Goal: Information Seeking & Learning: Compare options

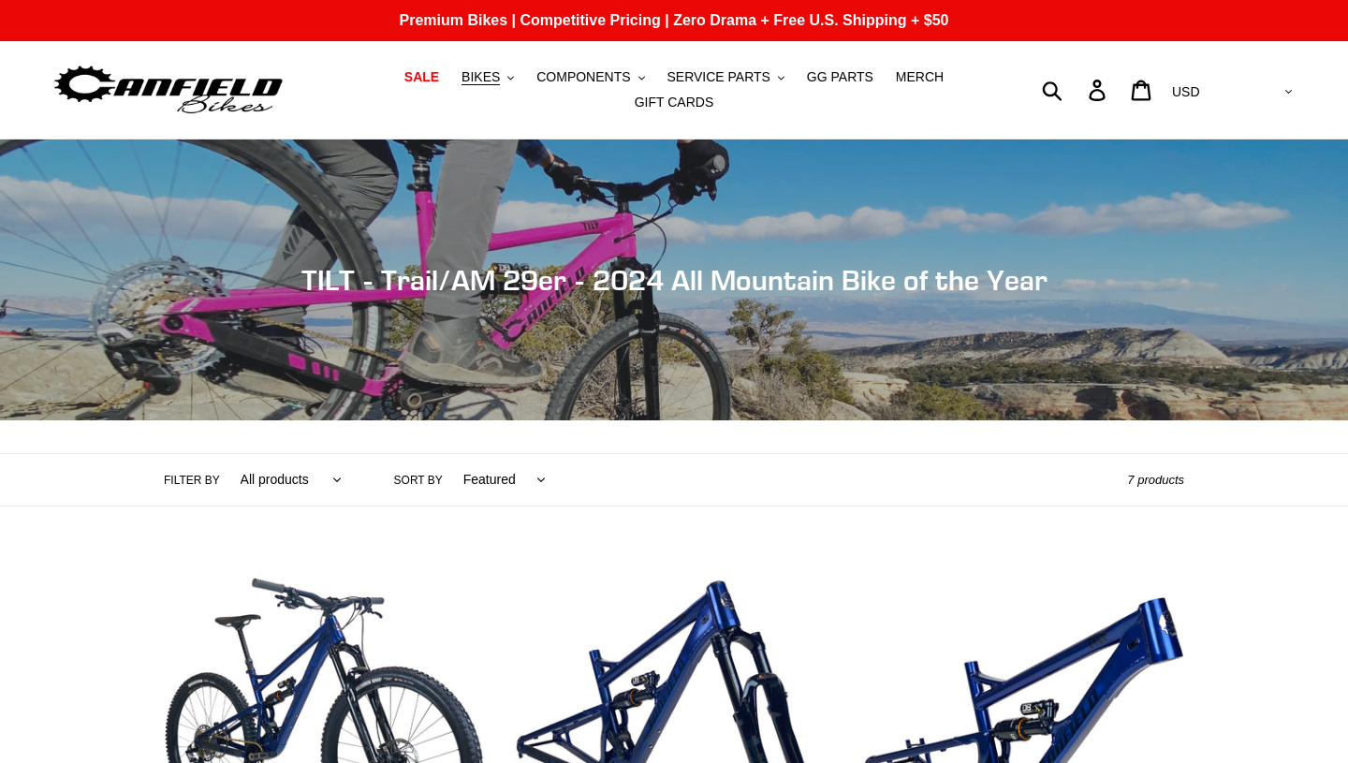
scroll to position [453, 0]
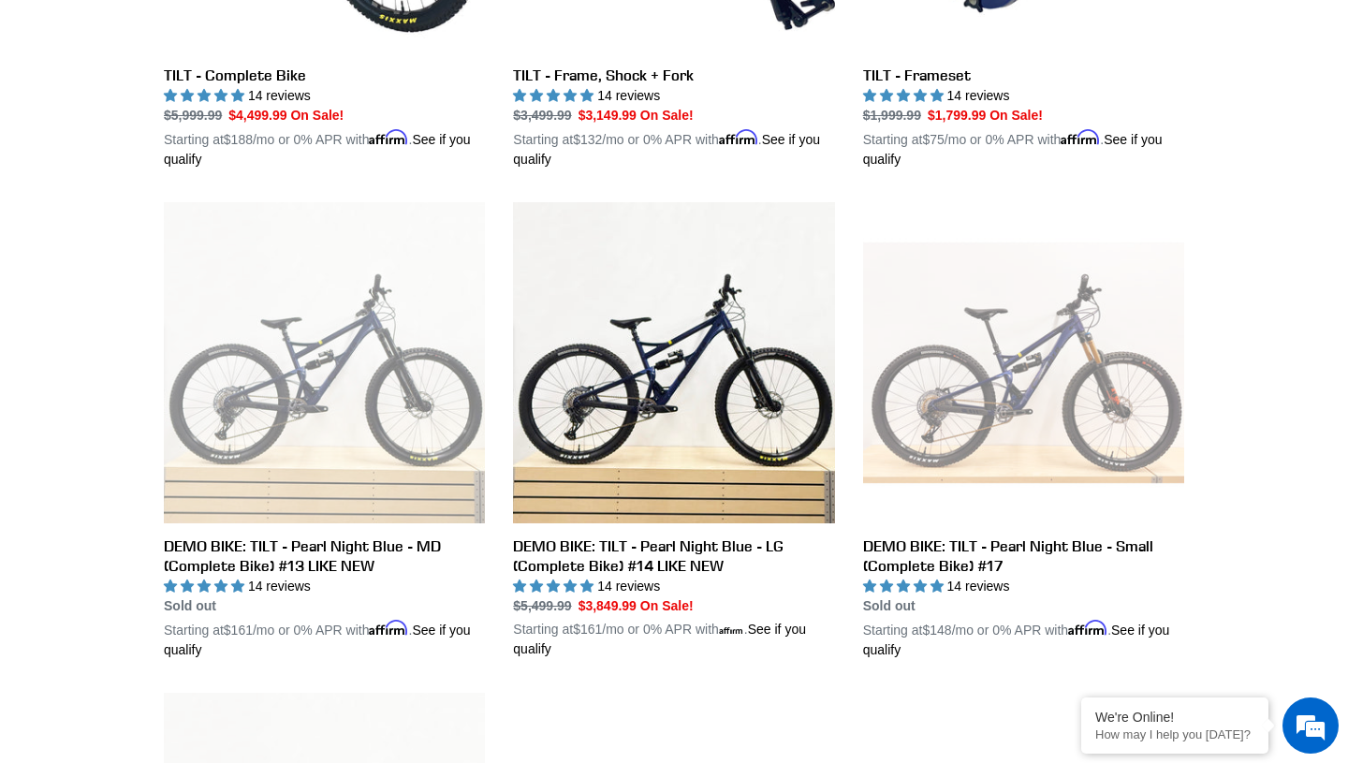
scroll to position [832, 0]
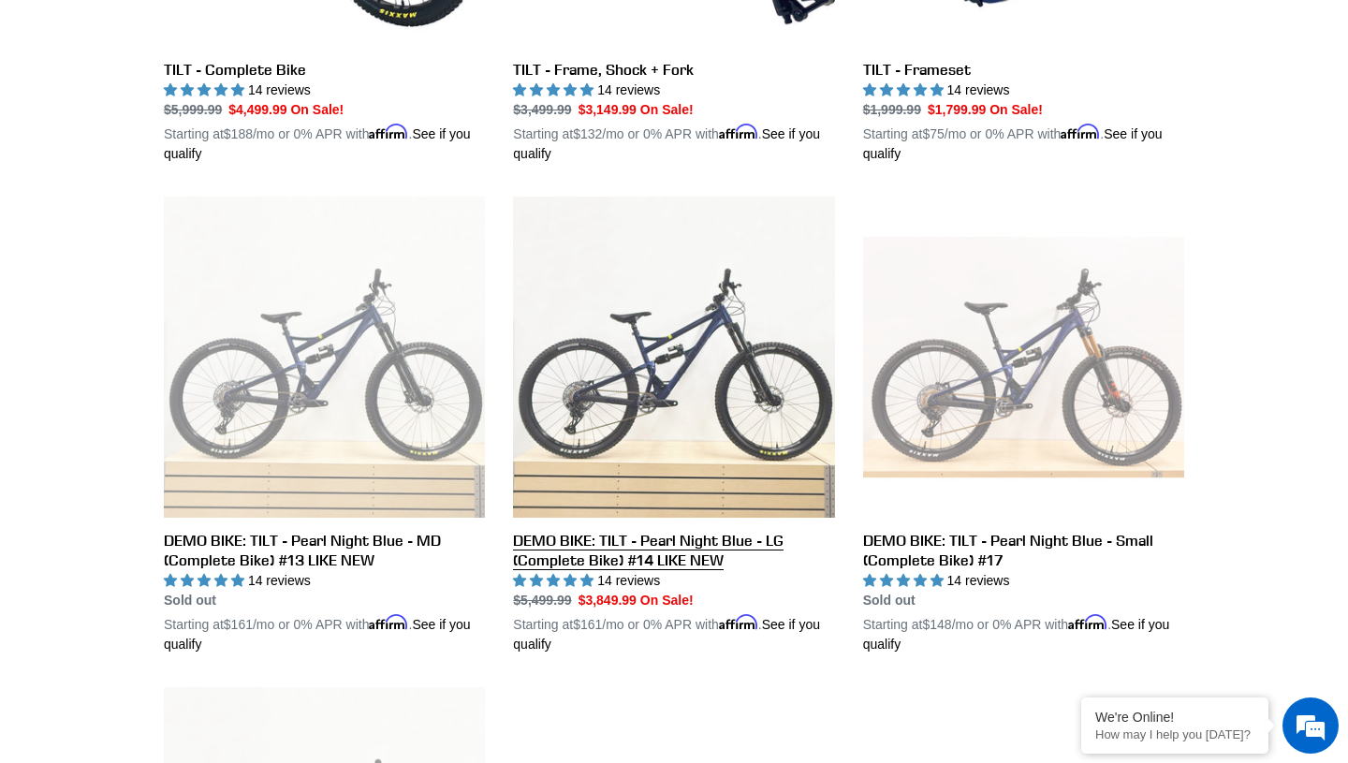
click at [624, 387] on link "DEMO BIKE: TILT - Pearl Night Blue - LG (Complete Bike) #14 LIKE NEW" at bounding box center [673, 426] width 321 height 458
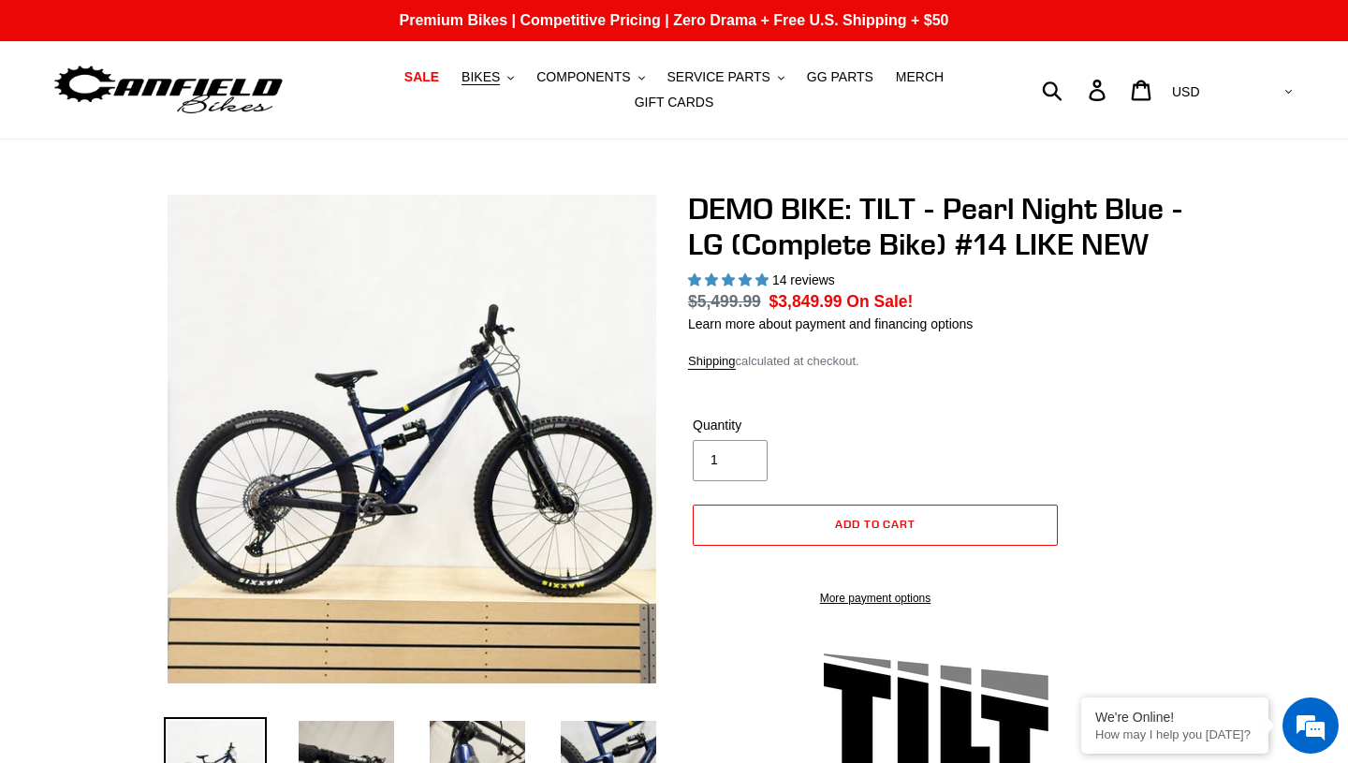
select select "highest-rating"
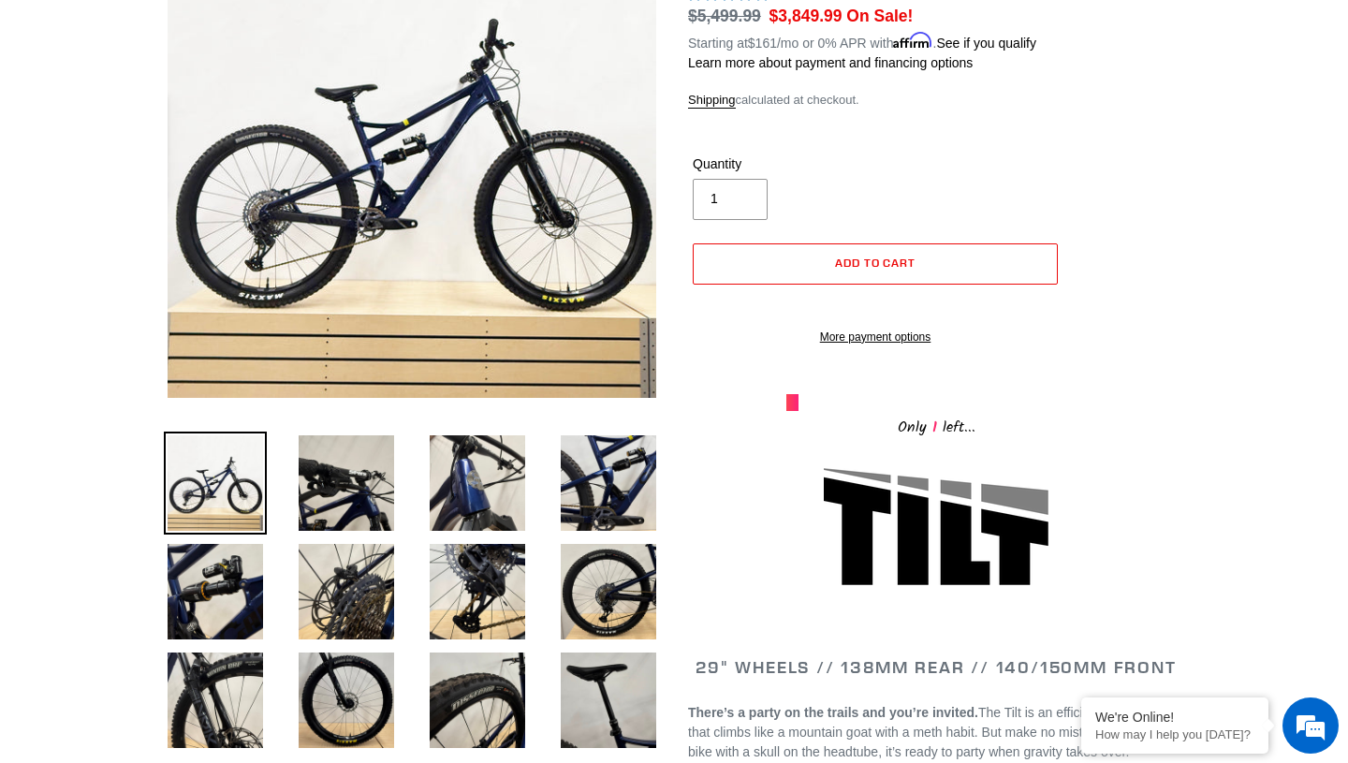
scroll to position [292, 0]
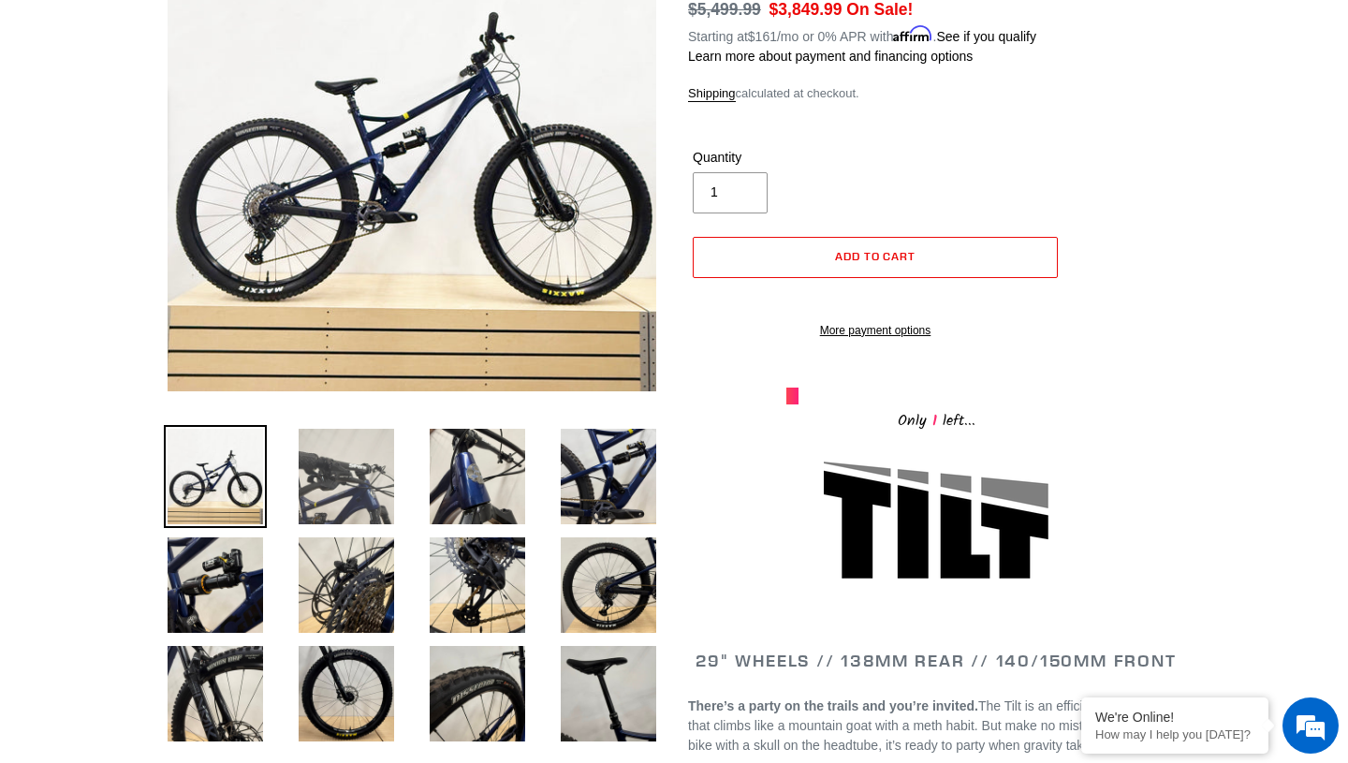
click at [340, 486] on img at bounding box center [346, 476] width 103 height 103
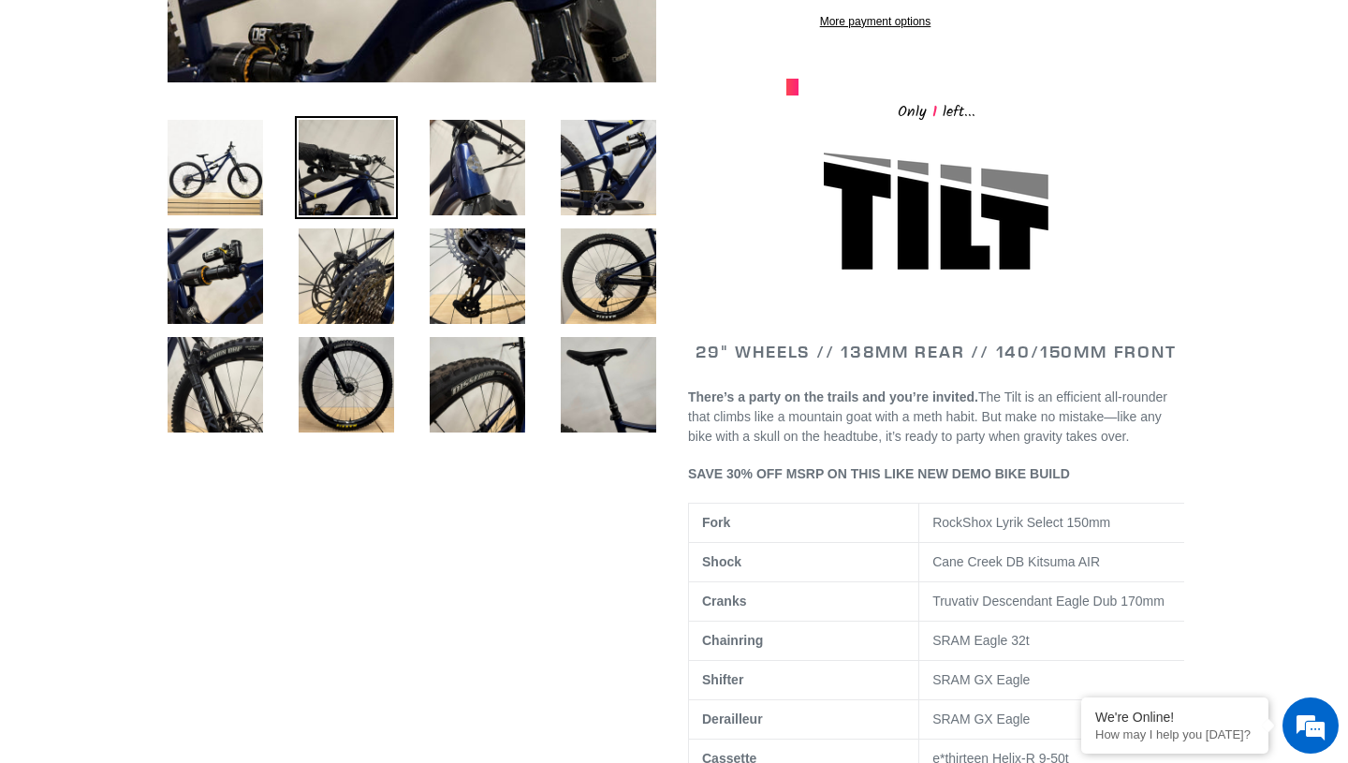
scroll to position [0, 0]
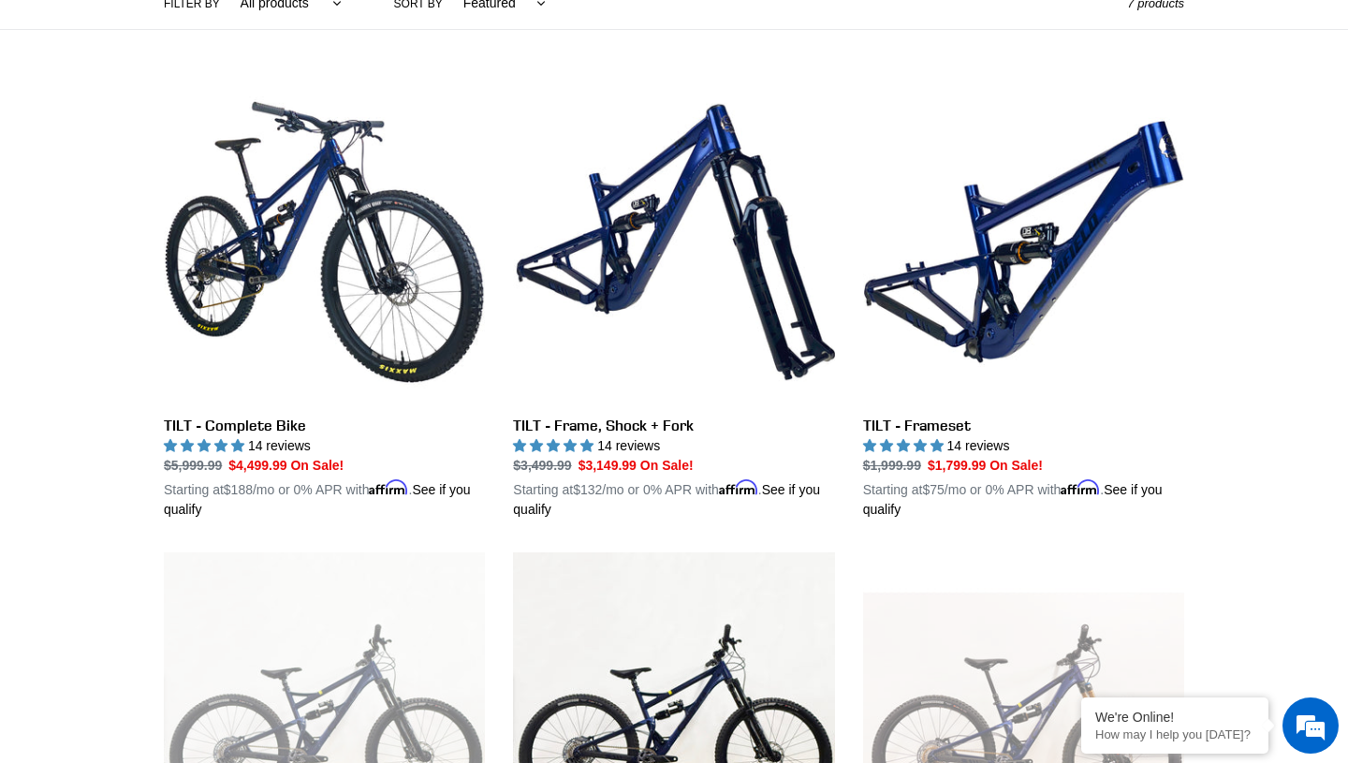
scroll to position [473, 0]
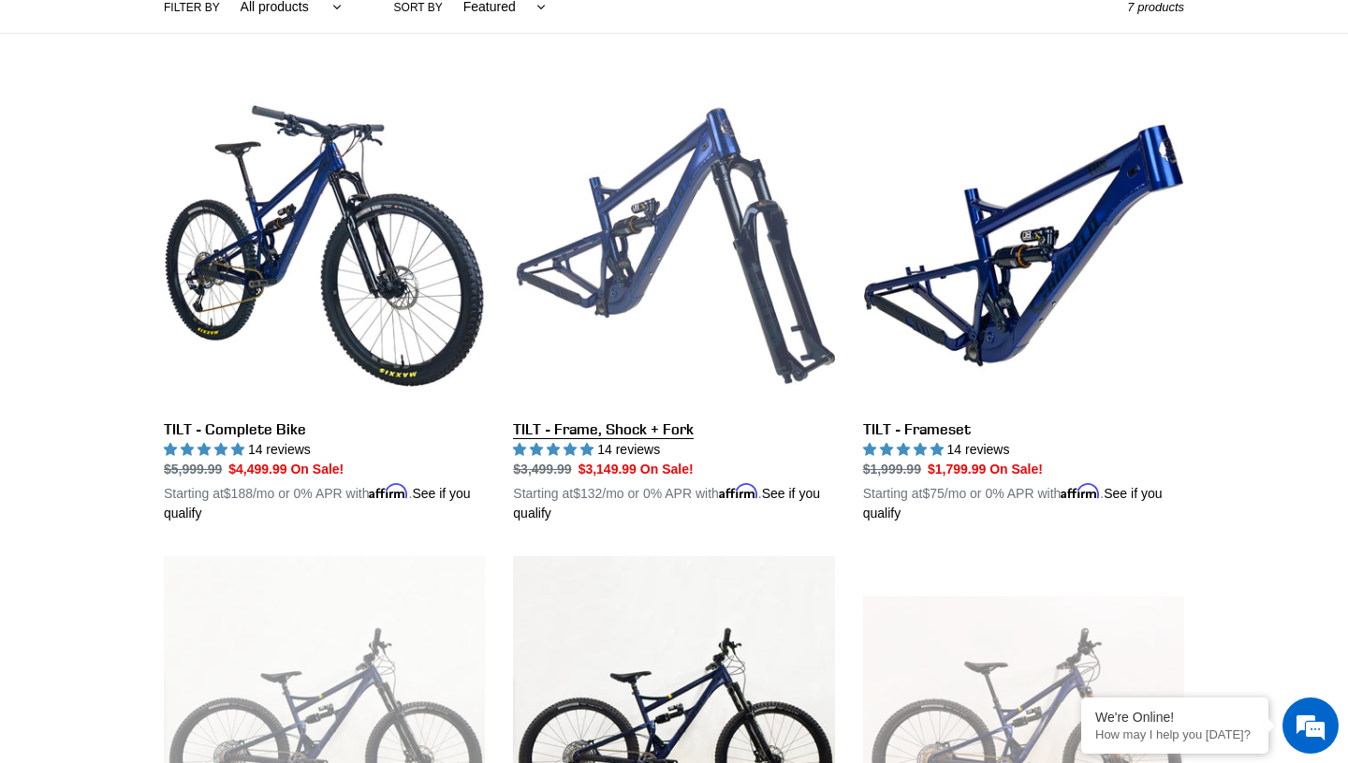
click at [657, 214] on link "TILT - Frame, Shock + Fork" at bounding box center [673, 304] width 321 height 438
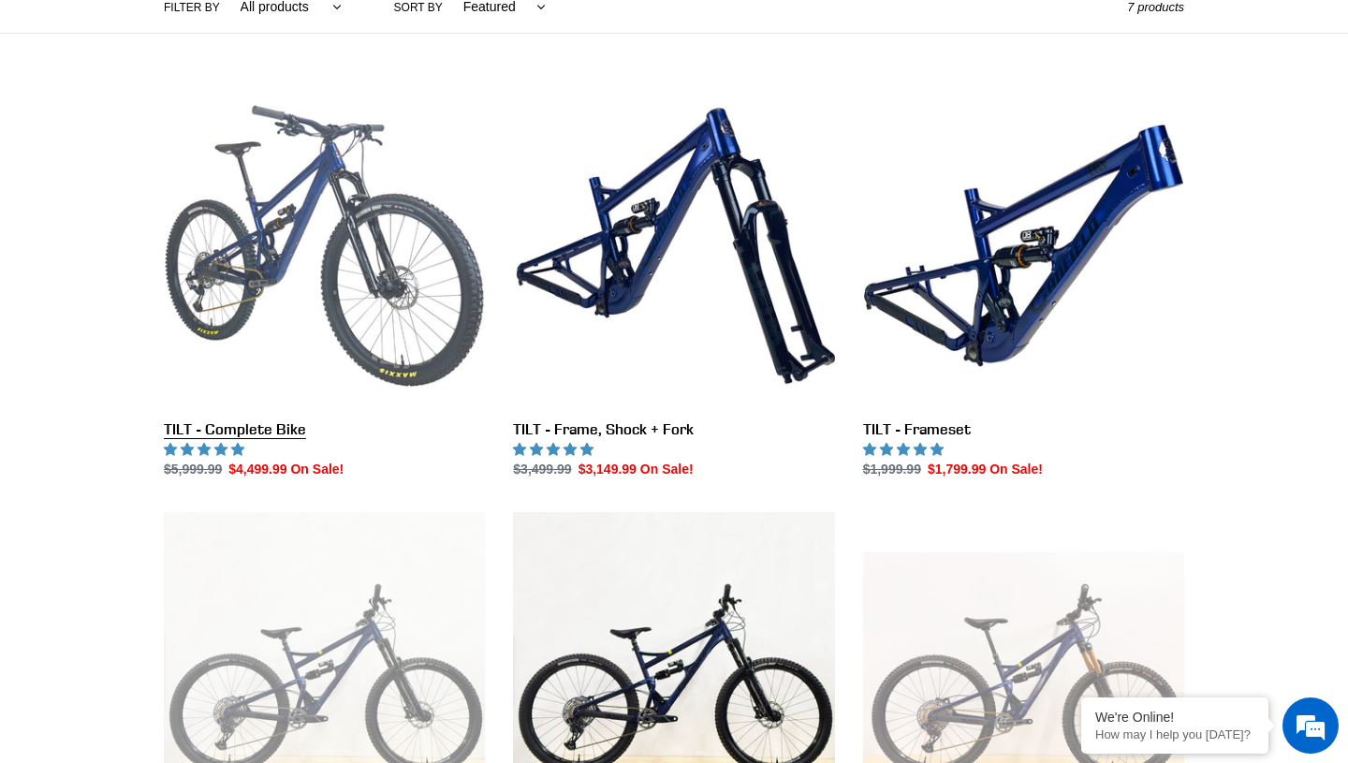
scroll to position [473, 0]
click at [288, 270] on link "TILT - Complete Bike" at bounding box center [324, 282] width 321 height 394
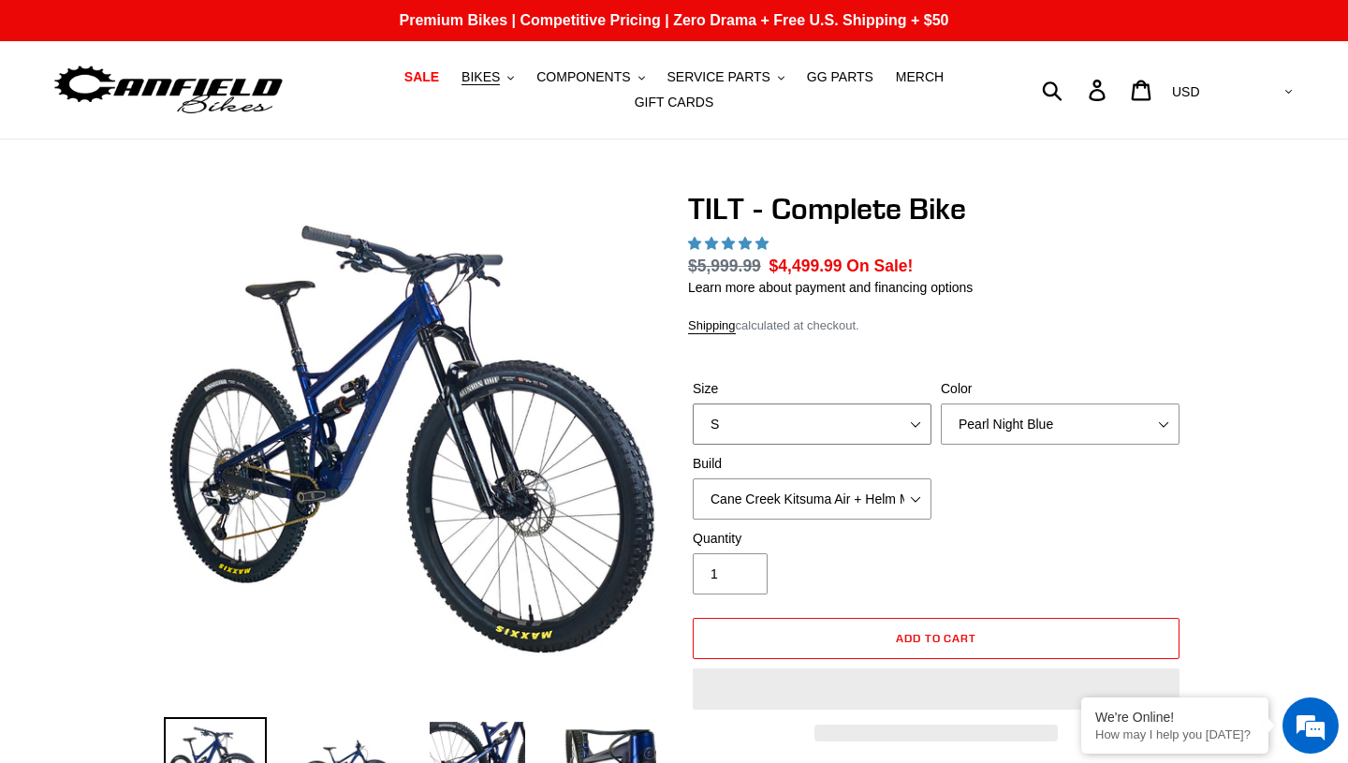
click at [914, 425] on select "S M L" at bounding box center [812, 424] width 239 height 41
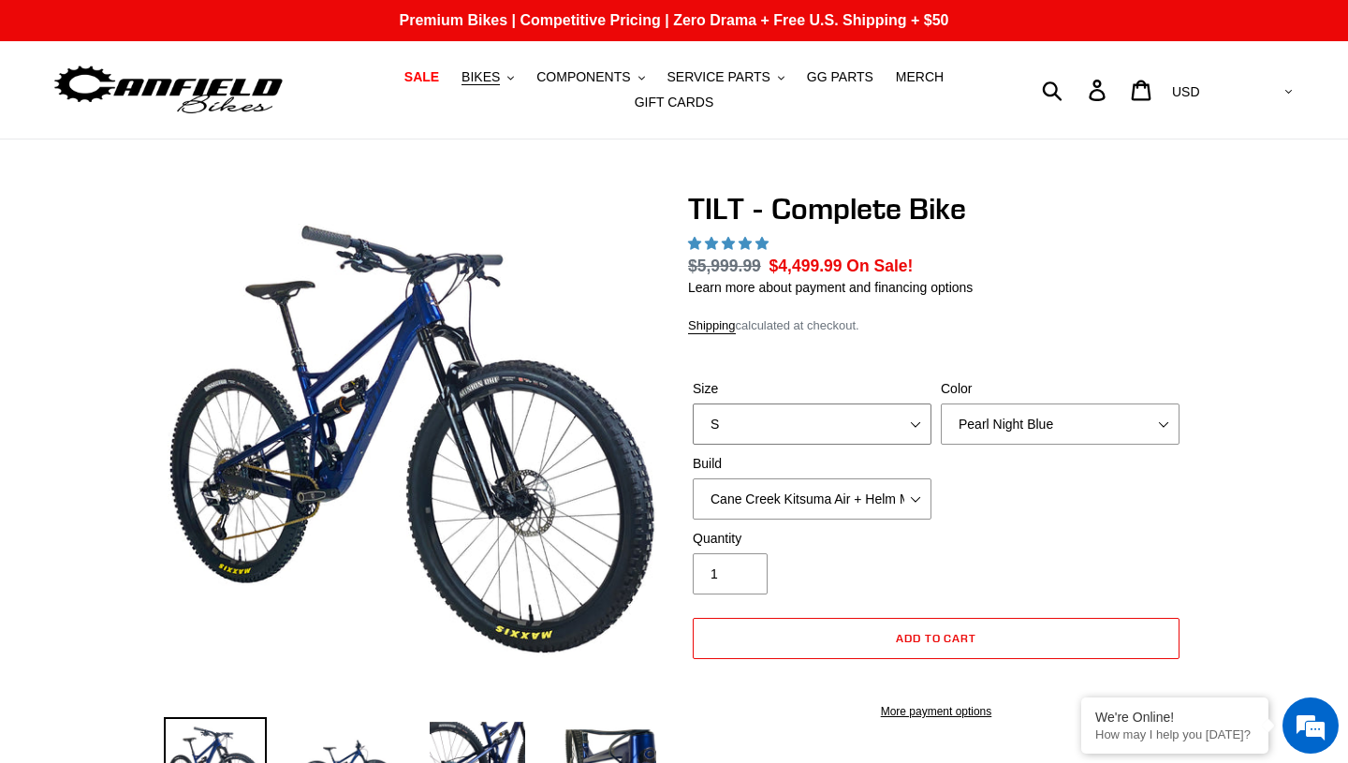
select select "L"
select select "highest-rating"
click at [1028, 432] on select "Pearl Night Blue Stealth Silver Raw" at bounding box center [1060, 424] width 239 height 41
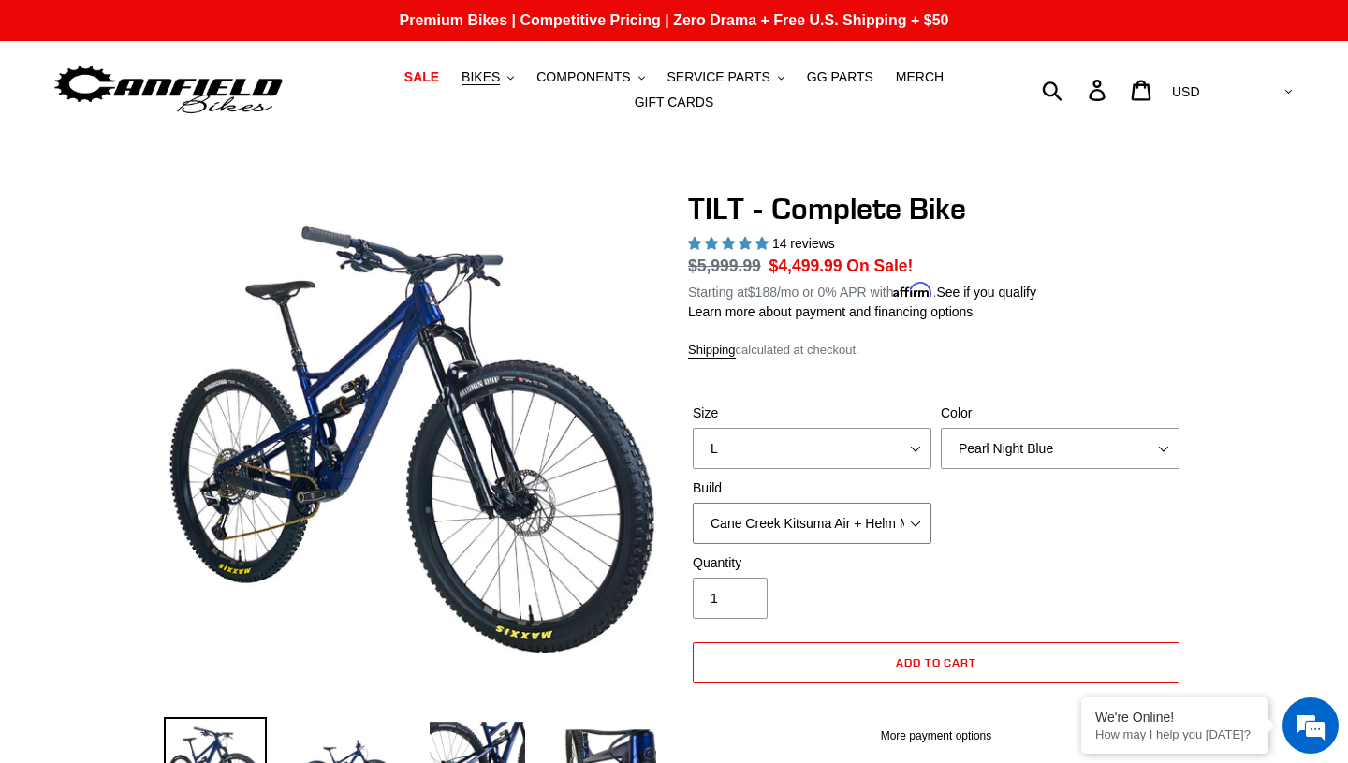
click at [909, 521] on select "Cane Creek Kitsuma Air + Helm MKII 140 + SRAM GX Cane Creek Kitsuma Air + Helm …" at bounding box center [812, 523] width 239 height 41
select select "Fox Float X + 36 SL Factory Grip X 140 + SRAM XO"
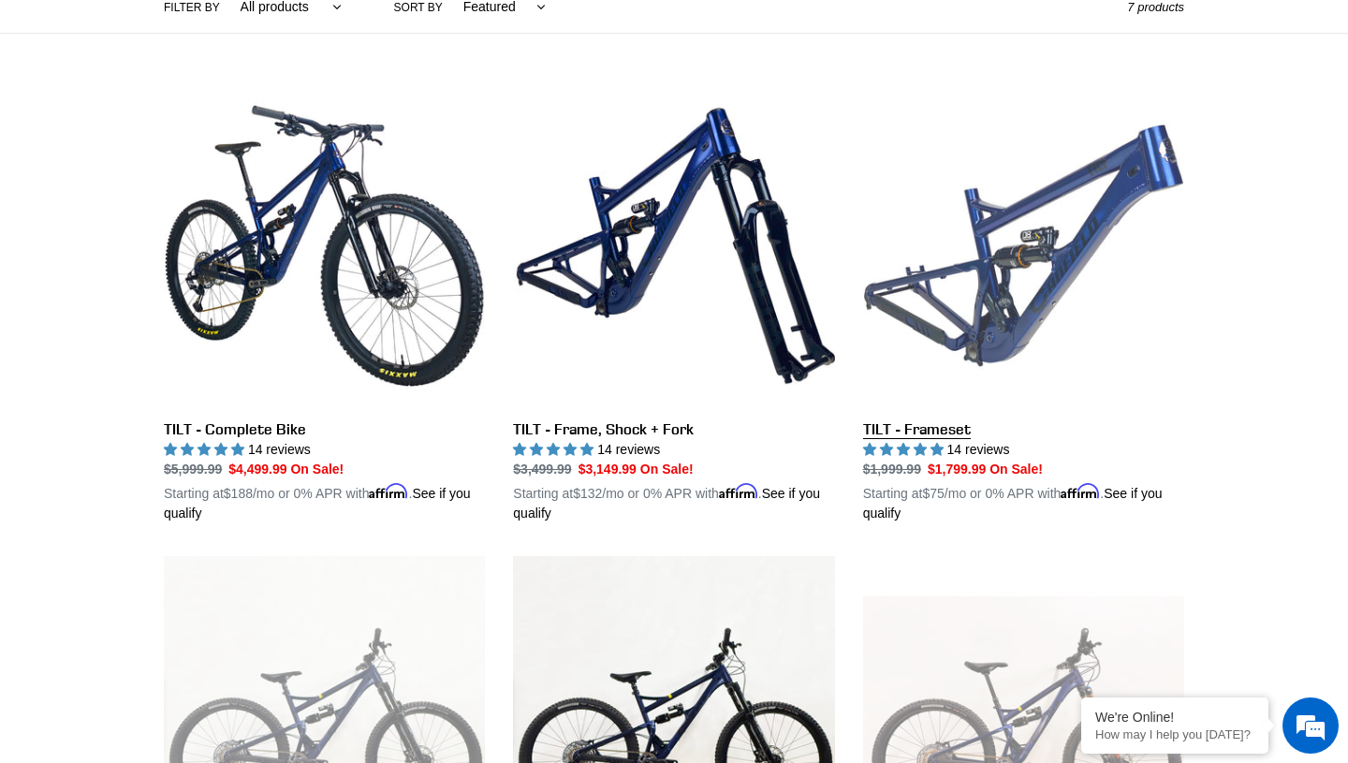
click at [995, 294] on link "TILT - Frameset" at bounding box center [1023, 304] width 321 height 438
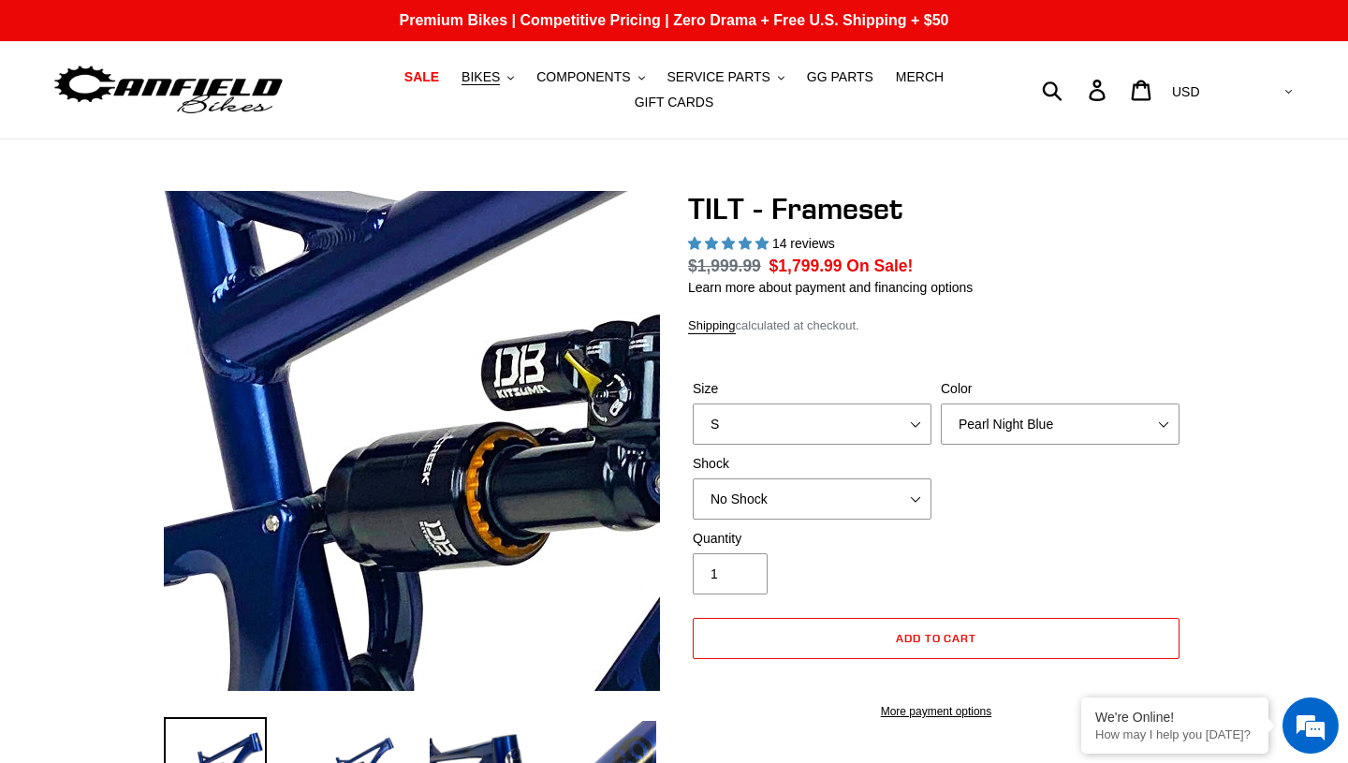
select select "highest-rating"
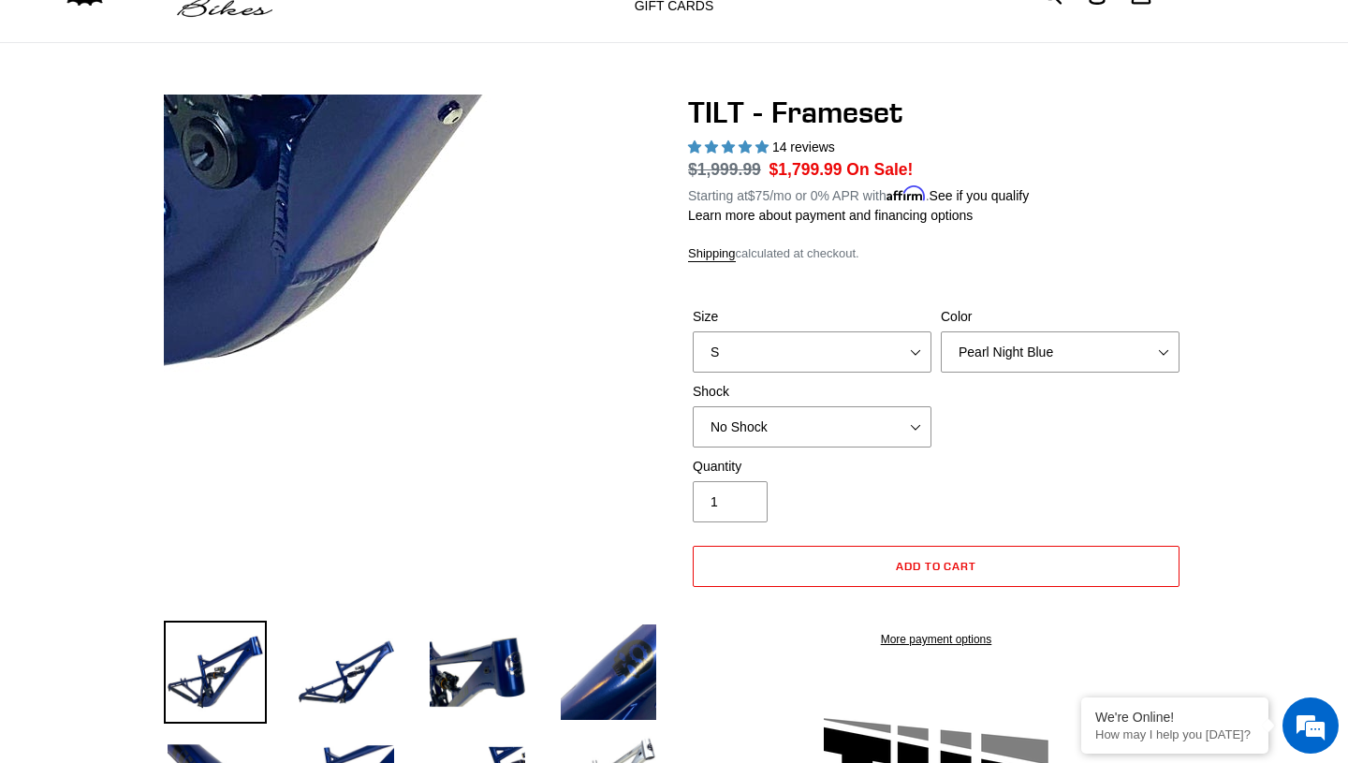
scroll to position [129, 0]
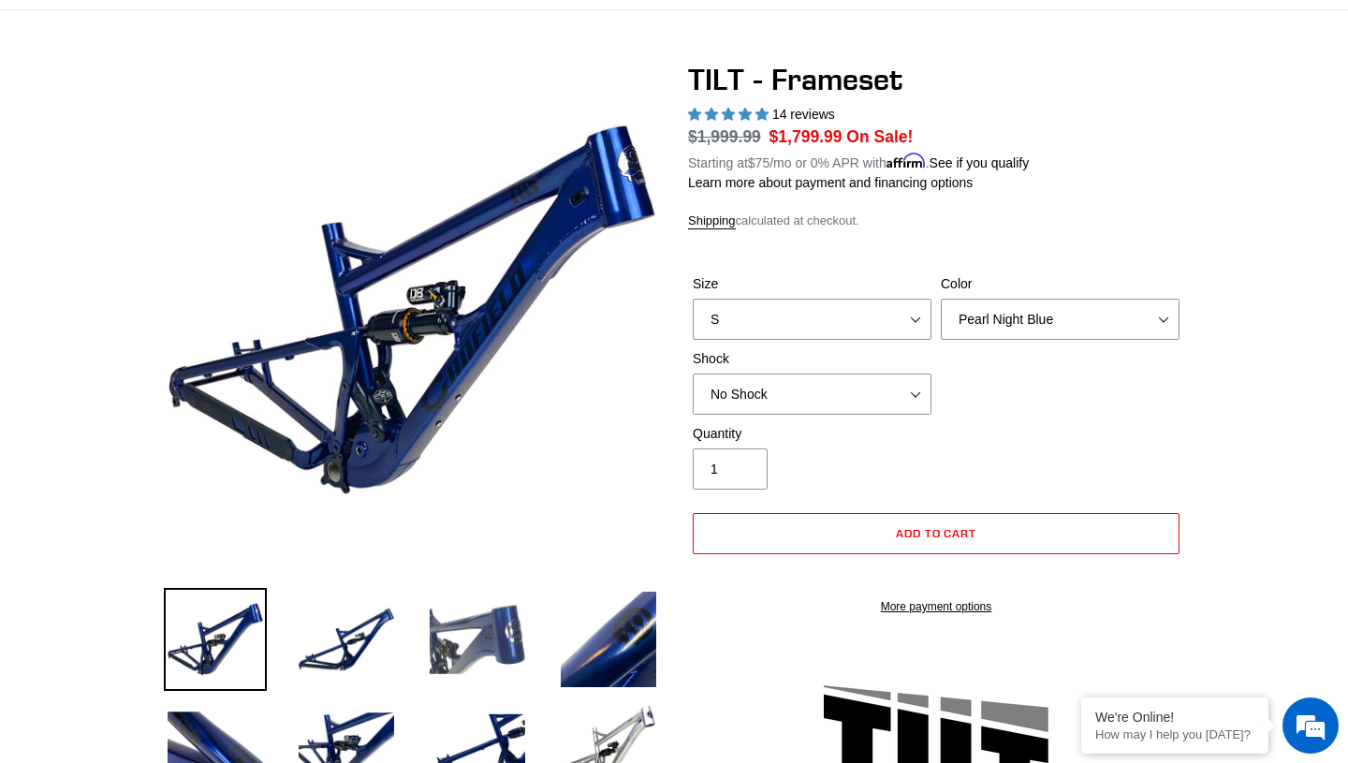
click at [470, 638] on img at bounding box center [477, 639] width 103 height 103
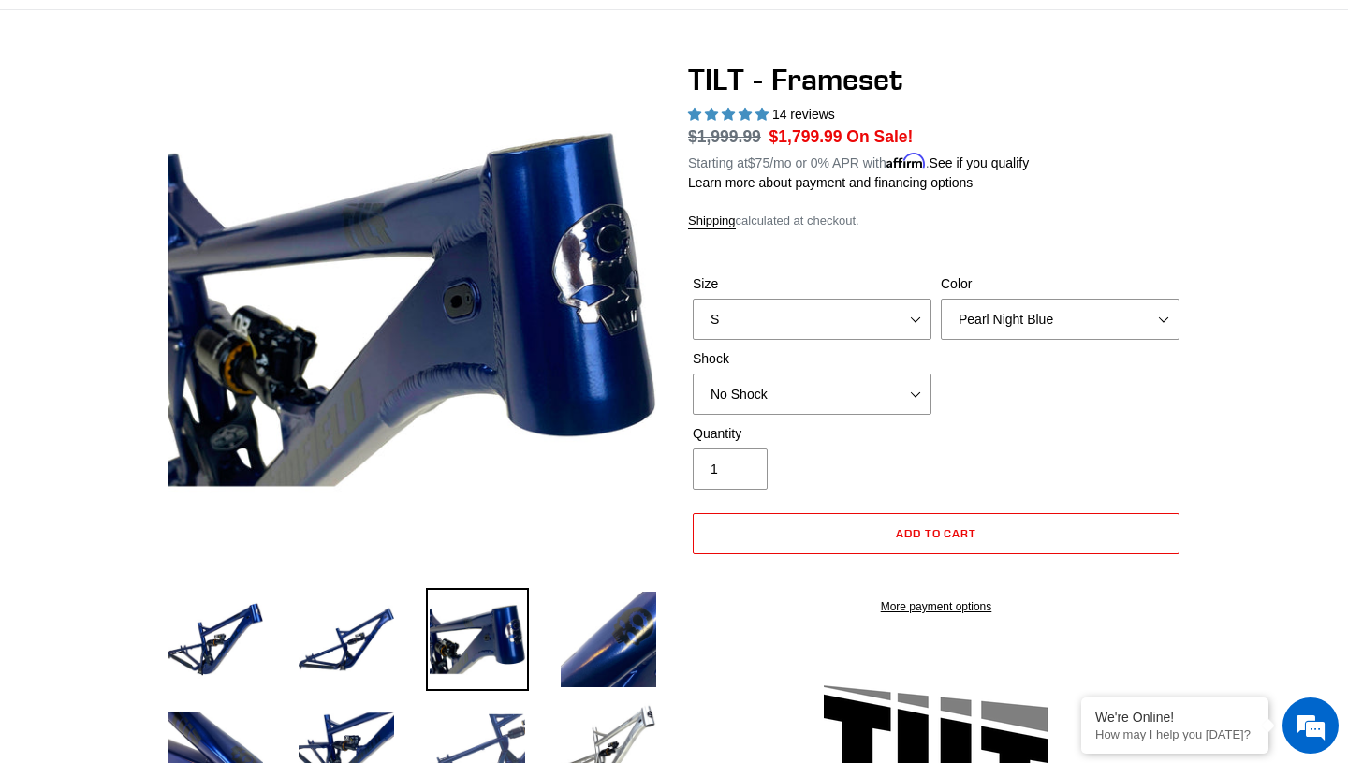
scroll to position [0, 0]
click at [495, 731] on img at bounding box center [477, 748] width 103 height 103
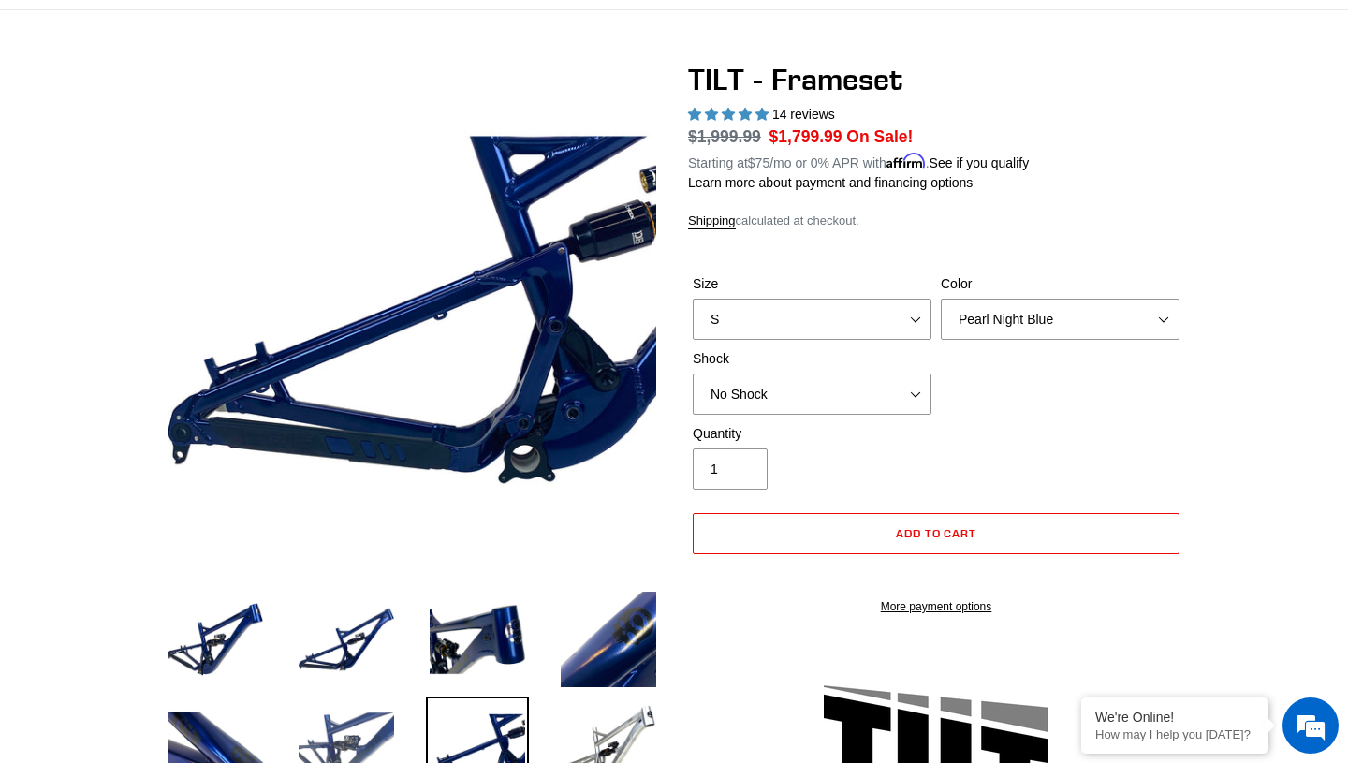
click at [363, 717] on img at bounding box center [346, 748] width 103 height 103
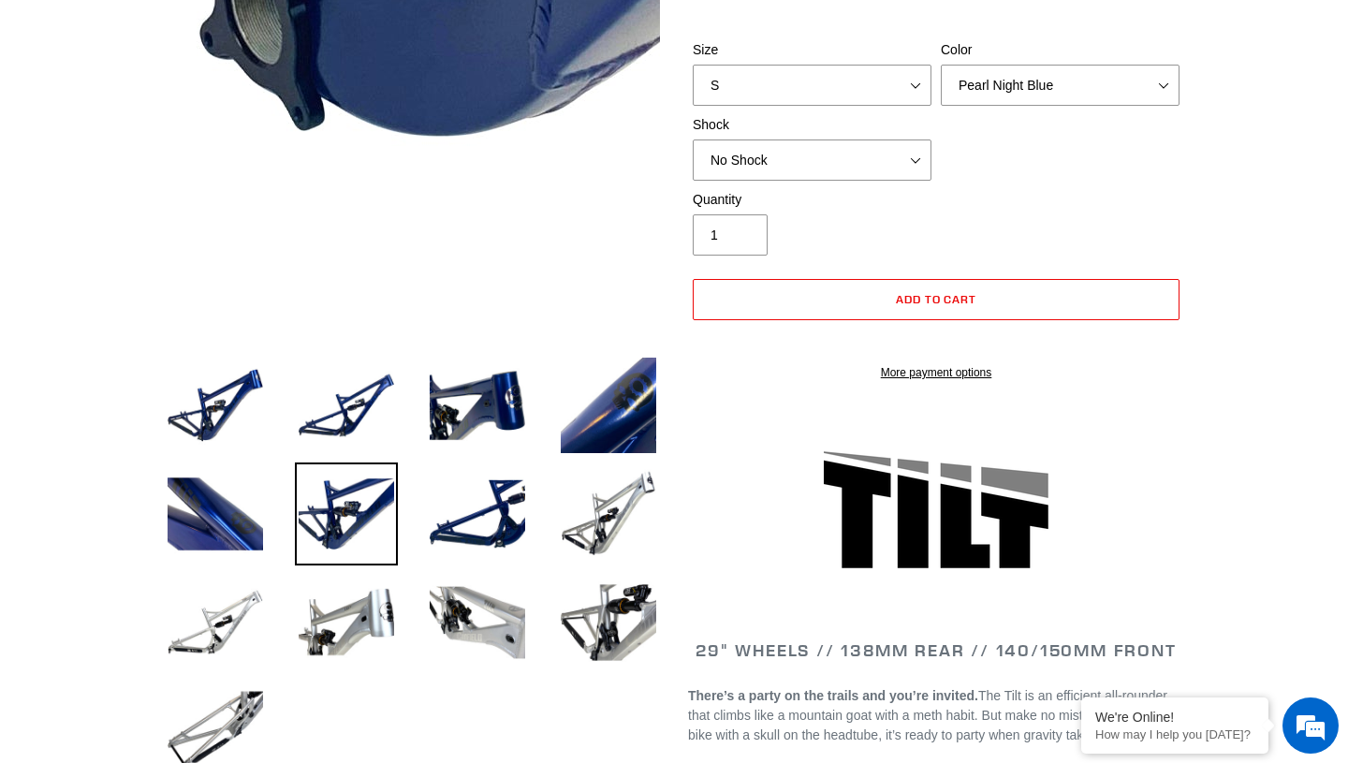
scroll to position [367, 0]
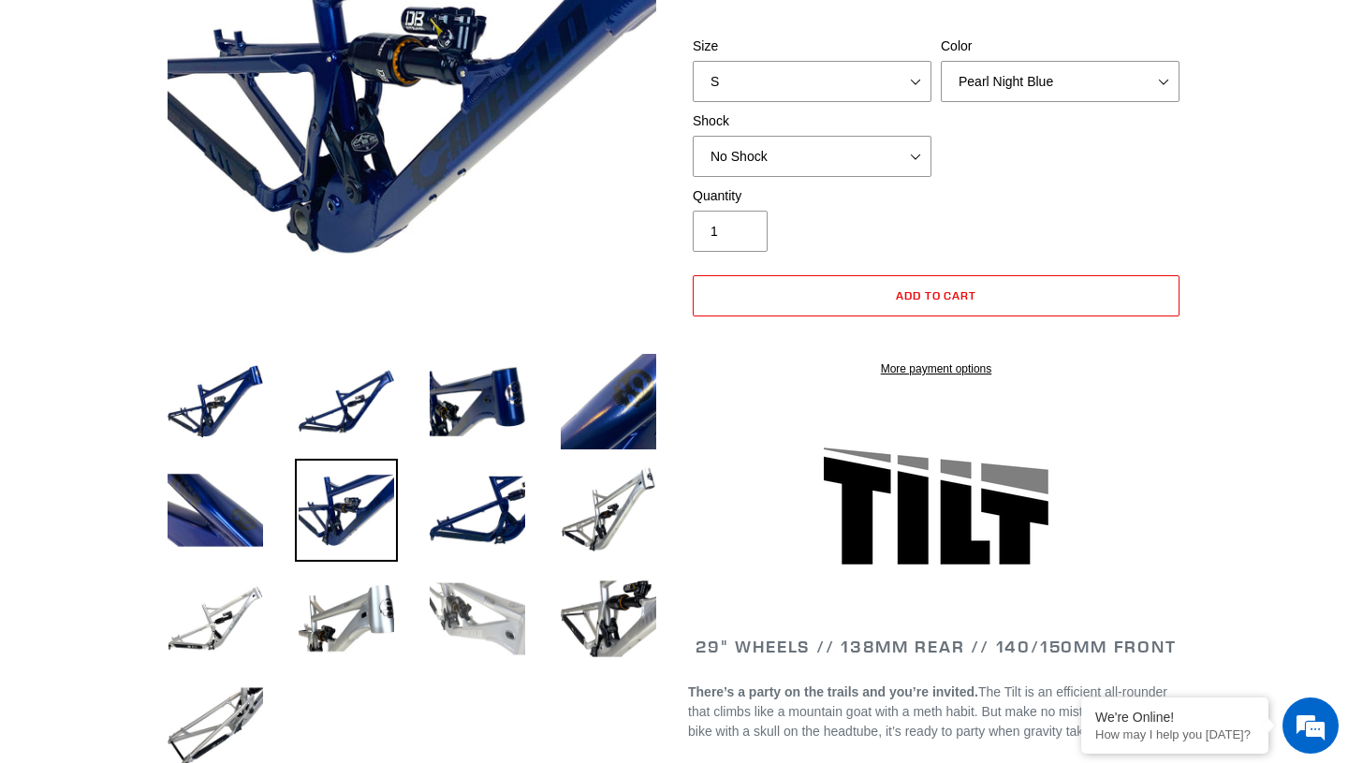
click at [477, 615] on img at bounding box center [477, 618] width 103 height 103
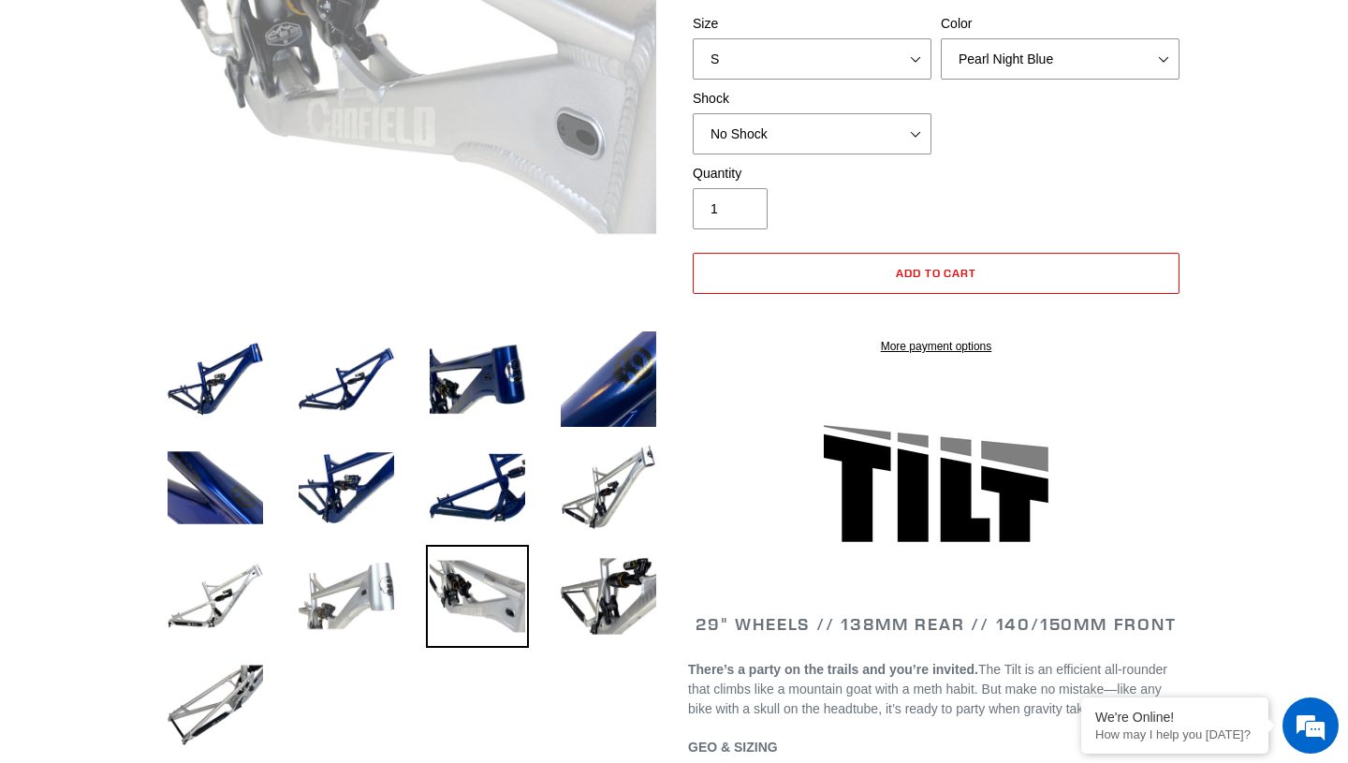
scroll to position [397, 0]
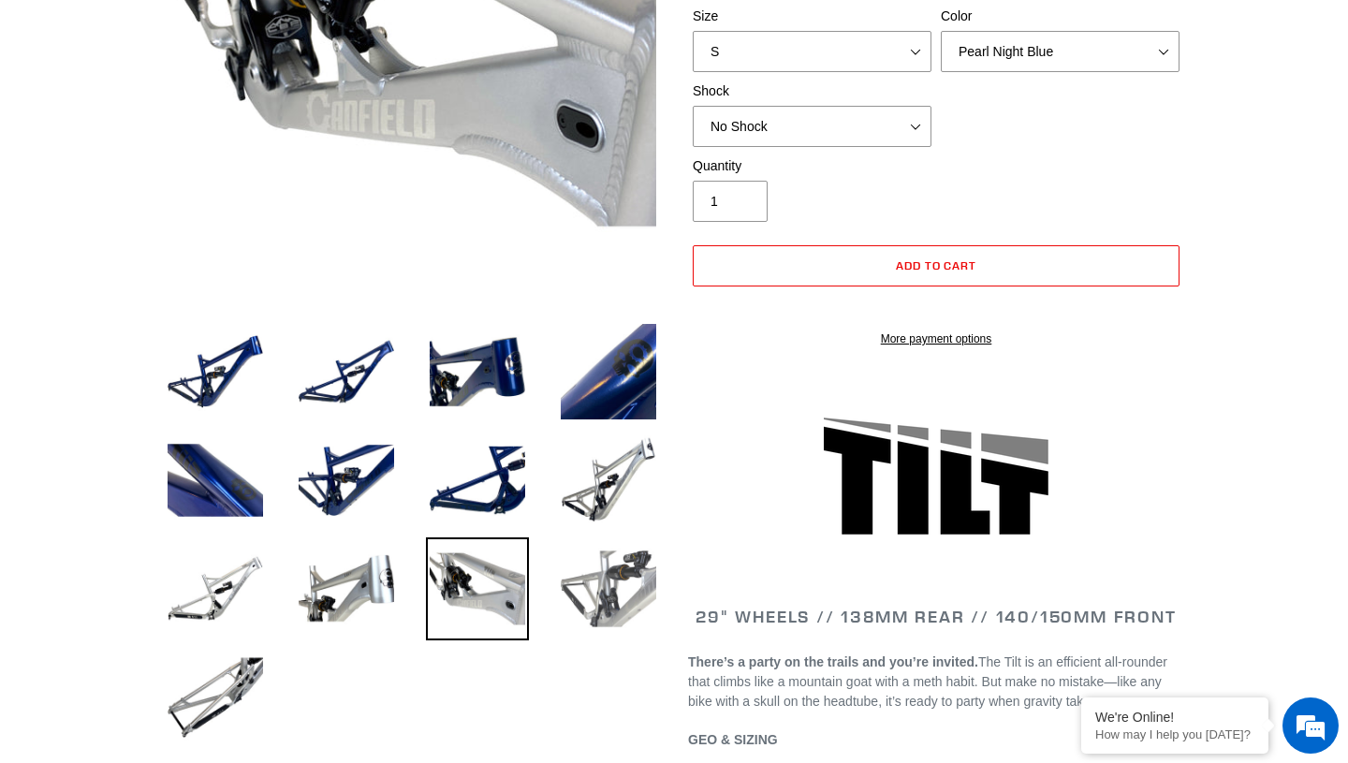
click at [599, 586] on img at bounding box center [608, 588] width 103 height 103
